Goal: Task Accomplishment & Management: Use online tool/utility

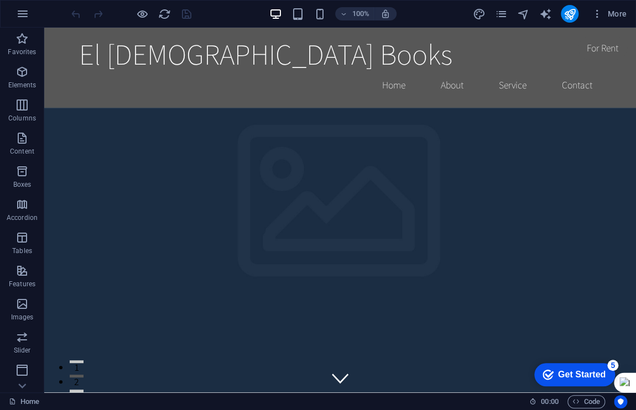
click at [585, 376] on div "Get Started" at bounding box center [582, 375] width 48 height 10
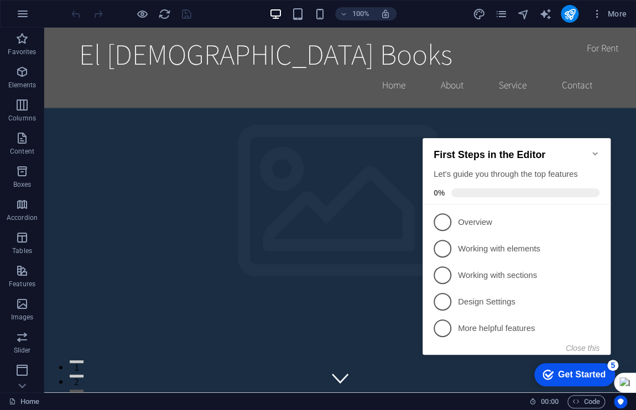
click at [596, 149] on icon "Minimize checklist" at bounding box center [595, 153] width 9 height 9
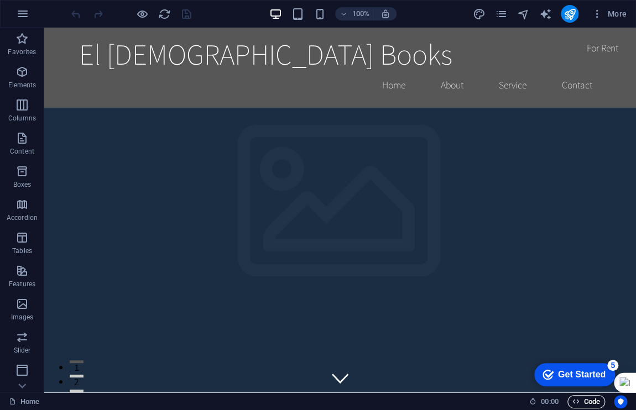
click at [593, 401] on span "Code" at bounding box center [587, 402] width 28 height 13
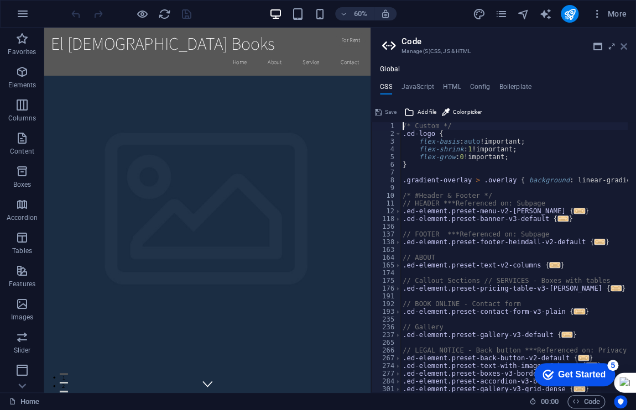
drag, startPoint x: 575, startPoint y: 19, endPoint x: 624, endPoint y: 46, distance: 55.7
click at [624, 46] on icon at bounding box center [624, 46] width 7 height 9
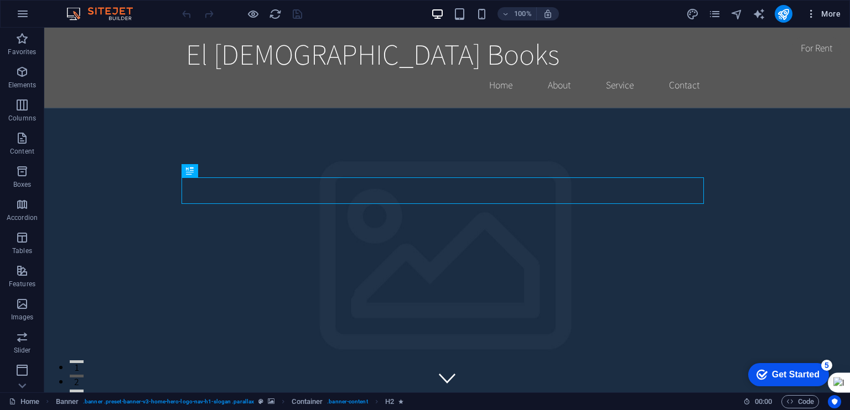
click at [636, 12] on icon "button" at bounding box center [810, 13] width 11 height 11
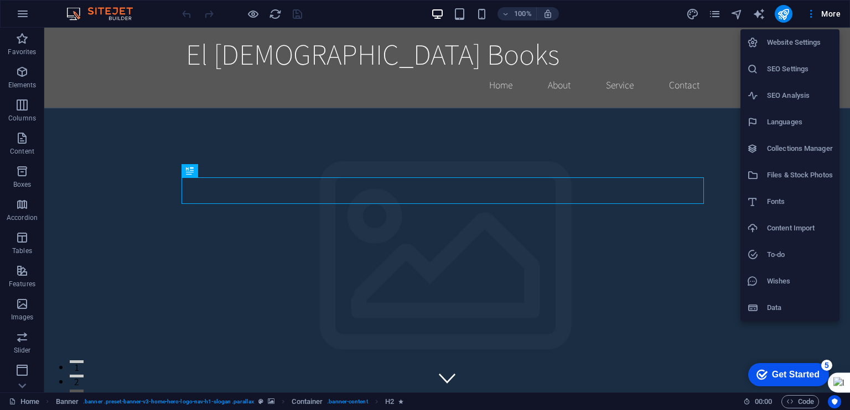
click at [636, 43] on h6 "Website Settings" at bounding box center [800, 42] width 66 height 13
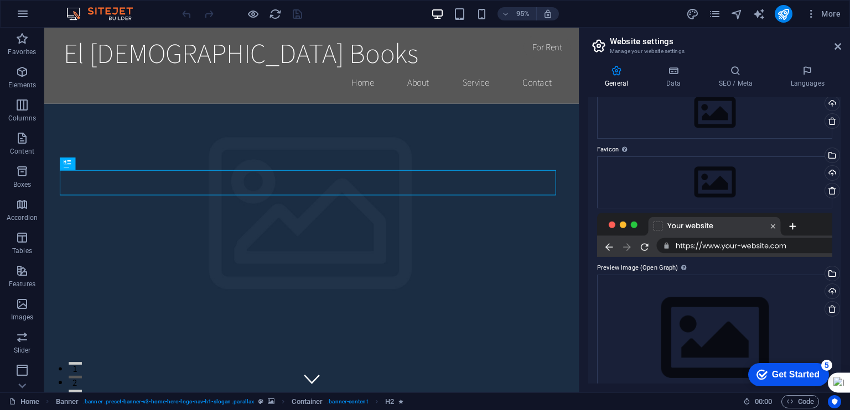
scroll to position [91, 0]
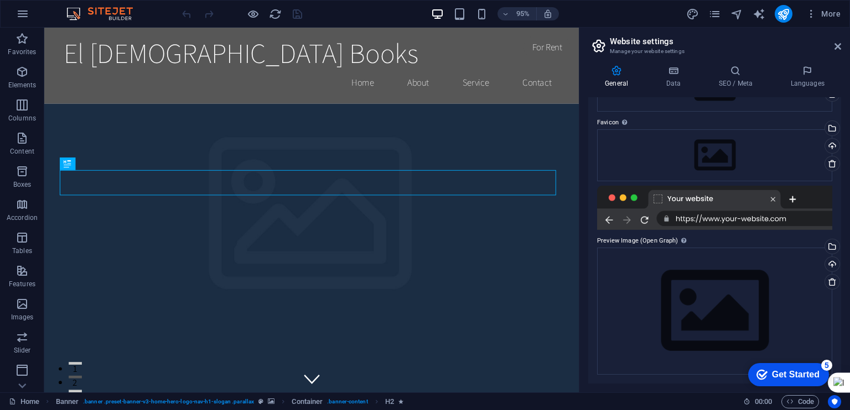
click at [636, 220] on div at bounding box center [714, 208] width 235 height 44
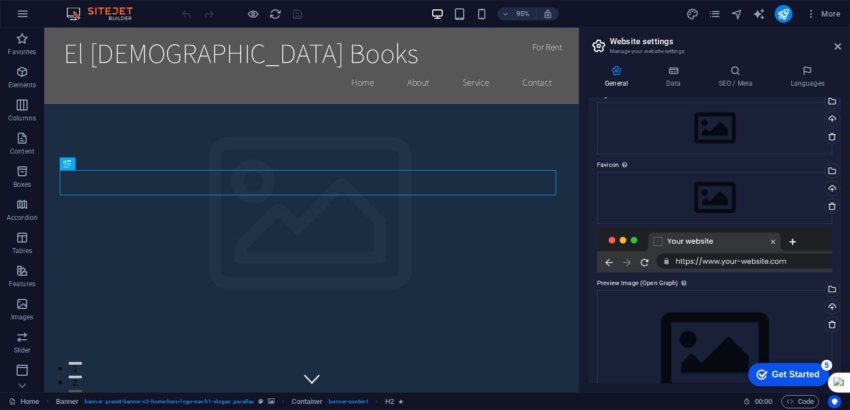
scroll to position [0, 0]
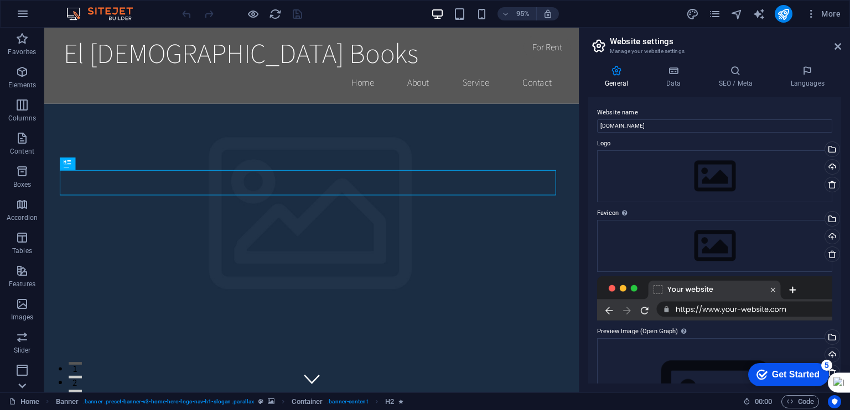
click at [22, 37] on icon at bounding box center [23, 34] width 8 height 5
click at [22, 387] on p "Collections" at bounding box center [22, 383] width 34 height 9
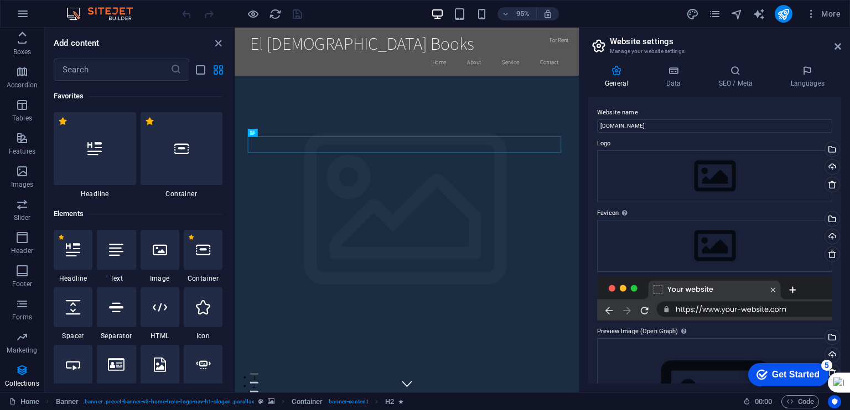
click at [18, 30] on icon at bounding box center [21, 34] width 15 height 15
drag, startPoint x: 18, startPoint y: 30, endPoint x: 24, endPoint y: 32, distance: 6.5
click at [24, 32] on div "Favorites Elements Columns Content Boxes Accordion Tables Features Images Slide…" at bounding box center [22, 210] width 44 height 365
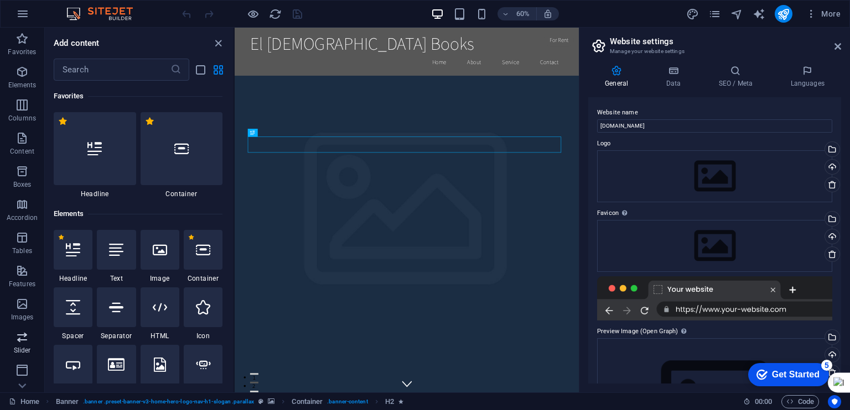
drag, startPoint x: 24, startPoint y: 32, endPoint x: 15, endPoint y: 348, distance: 316.0
click at [15, 348] on div "Favorites Elements Columns Content Boxes Accordion Tables Features Images Slide…" at bounding box center [22, 277] width 44 height 498
click at [22, 75] on icon "button" at bounding box center [21, 71] width 13 height 13
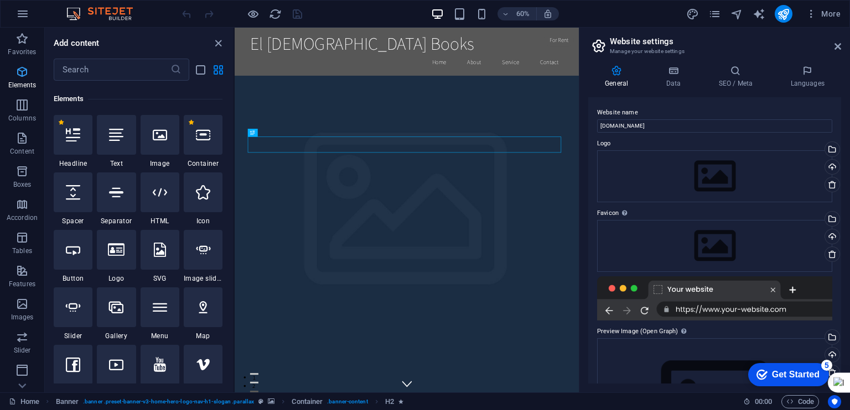
scroll to position [117, 0]
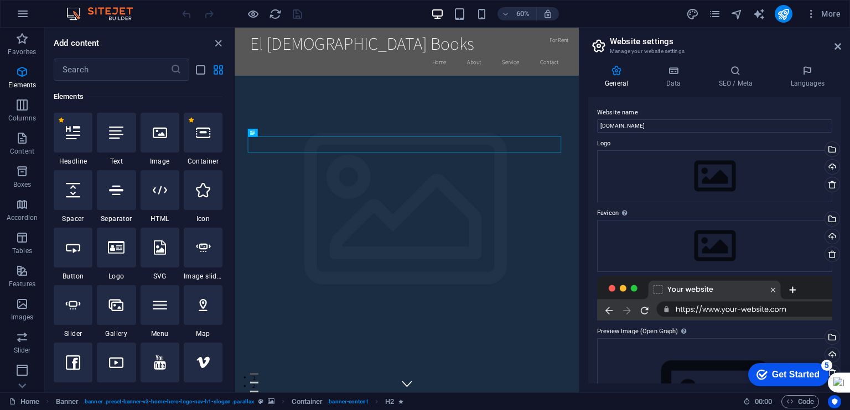
drag, startPoint x: 803, startPoint y: 400, endPoint x: 759, endPoint y: 407, distance: 44.2
click at [636, 400] on span "Code" at bounding box center [800, 402] width 28 height 13
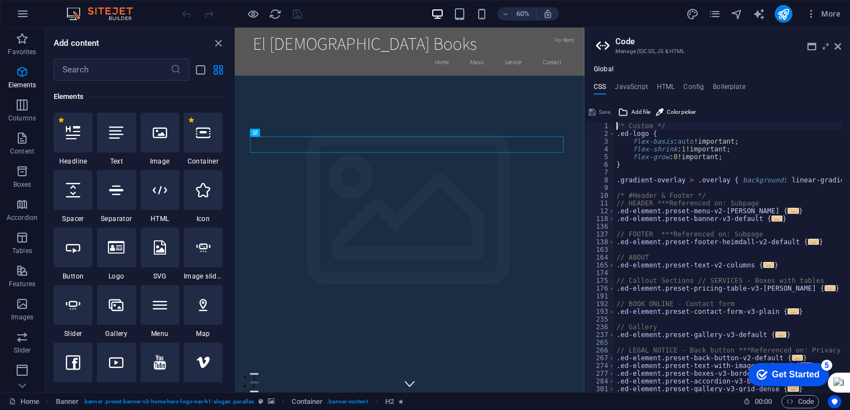
scroll to position [0, 0]
